Goal: Transaction & Acquisition: Book appointment/travel/reservation

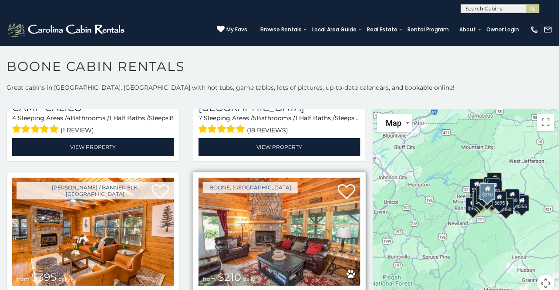
scroll to position [2540, 0]
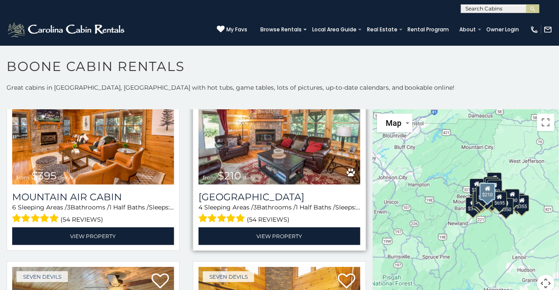
click at [267, 118] on img at bounding box center [280, 130] width 162 height 108
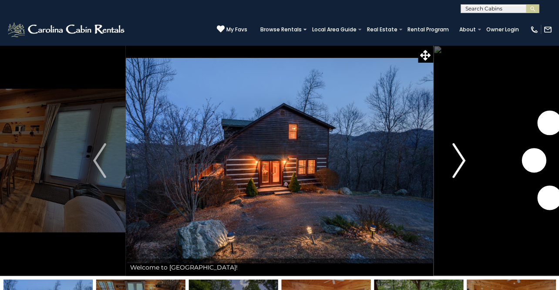
click at [465, 155] on img "Next" at bounding box center [459, 160] width 13 height 35
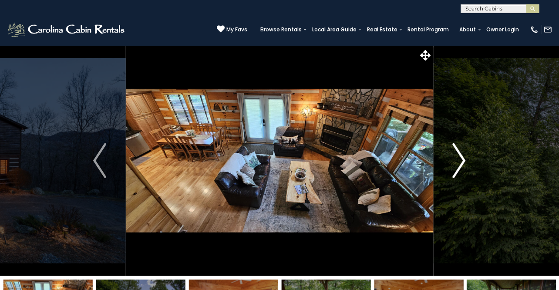
click at [460, 160] on img "Next" at bounding box center [459, 160] width 13 height 35
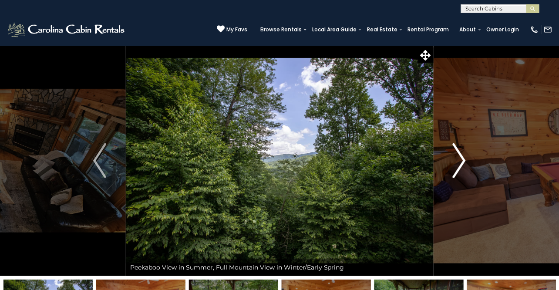
click at [460, 160] on img "Next" at bounding box center [459, 160] width 13 height 35
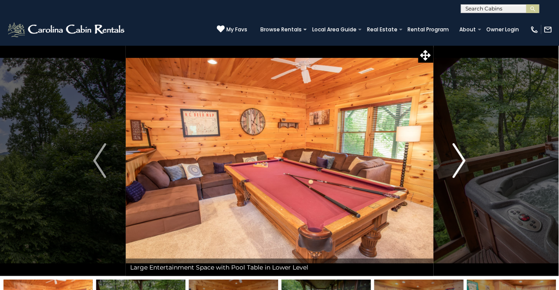
click at [460, 161] on img "Next" at bounding box center [459, 160] width 13 height 35
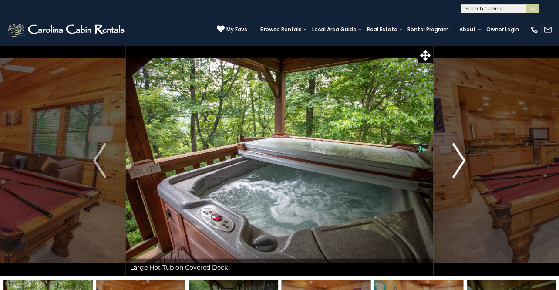
click at [460, 161] on img "Next" at bounding box center [459, 160] width 13 height 35
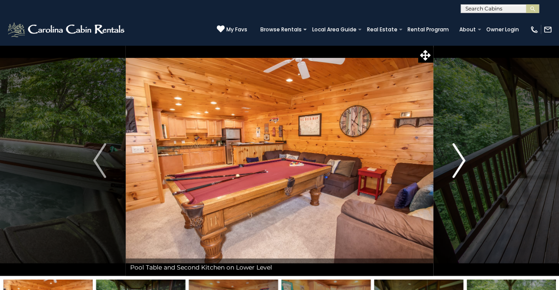
click at [456, 161] on img "Next" at bounding box center [459, 160] width 13 height 35
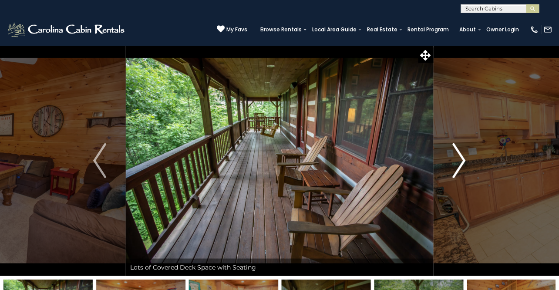
click at [456, 161] on img "Next" at bounding box center [459, 160] width 13 height 35
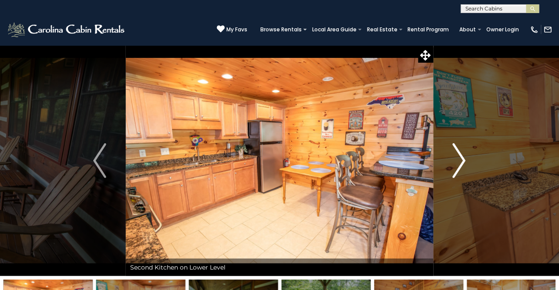
click at [456, 161] on img "Next" at bounding box center [459, 160] width 13 height 35
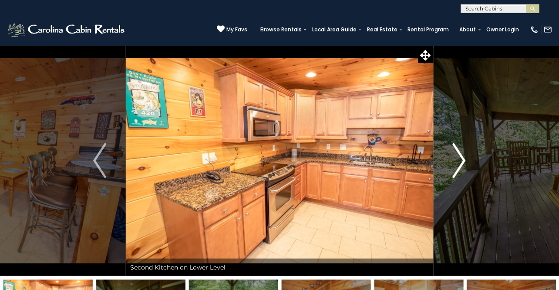
click at [456, 160] on img "Next" at bounding box center [459, 160] width 13 height 35
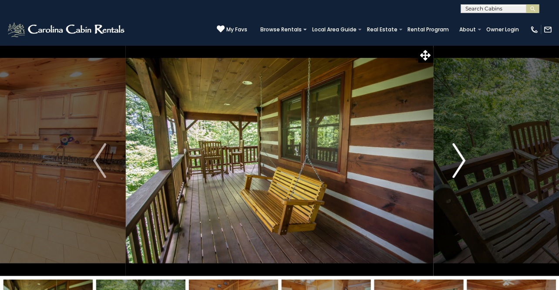
click at [456, 160] on img "Next" at bounding box center [459, 160] width 13 height 35
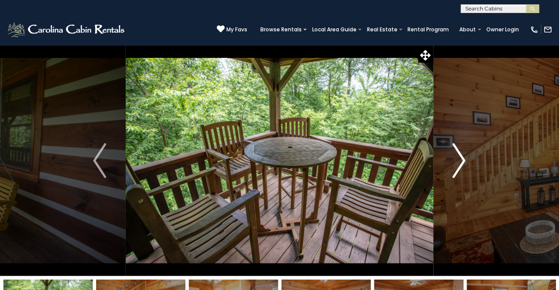
click at [456, 160] on img "Next" at bounding box center [459, 160] width 13 height 35
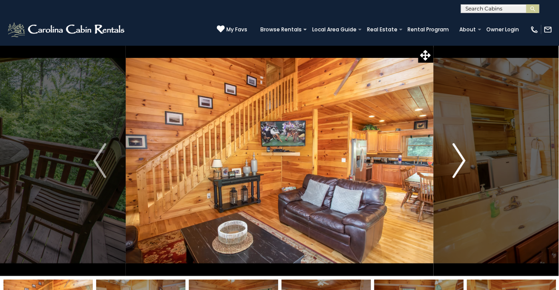
click at [456, 160] on img "Next" at bounding box center [459, 160] width 13 height 35
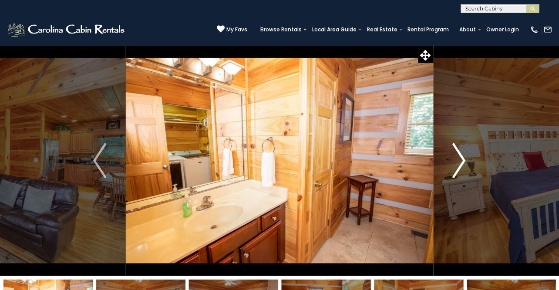
click at [456, 160] on img "Next" at bounding box center [459, 160] width 13 height 35
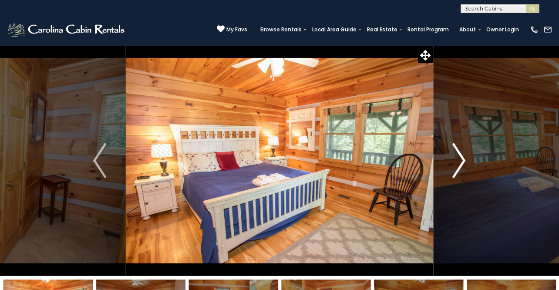
click at [456, 162] on img "Next" at bounding box center [459, 160] width 13 height 35
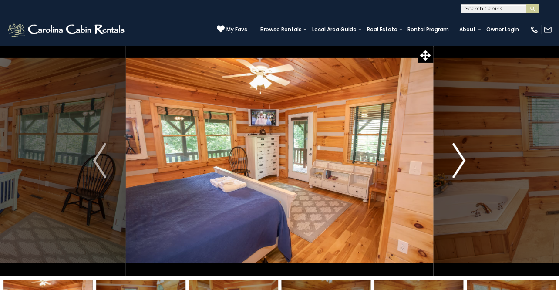
click at [456, 162] on img "Next" at bounding box center [459, 160] width 13 height 35
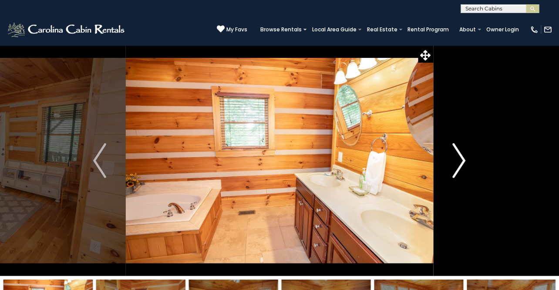
click at [456, 162] on img "Next" at bounding box center [459, 160] width 13 height 35
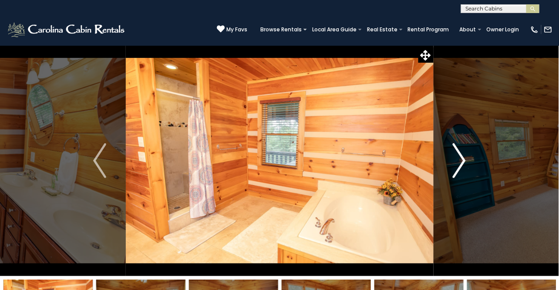
click at [456, 162] on img "Next" at bounding box center [459, 160] width 13 height 35
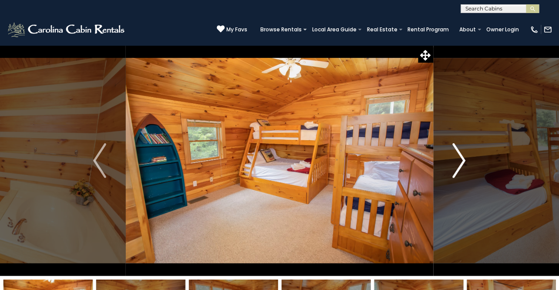
click at [456, 162] on img "Next" at bounding box center [459, 160] width 13 height 35
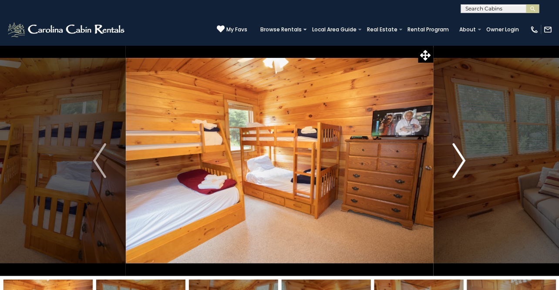
click at [456, 163] on img "Next" at bounding box center [459, 160] width 13 height 35
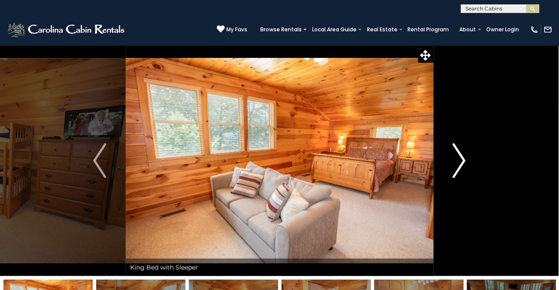
click at [456, 163] on img "Next" at bounding box center [459, 160] width 13 height 35
